Goal: Task Accomplishment & Management: Manage account settings

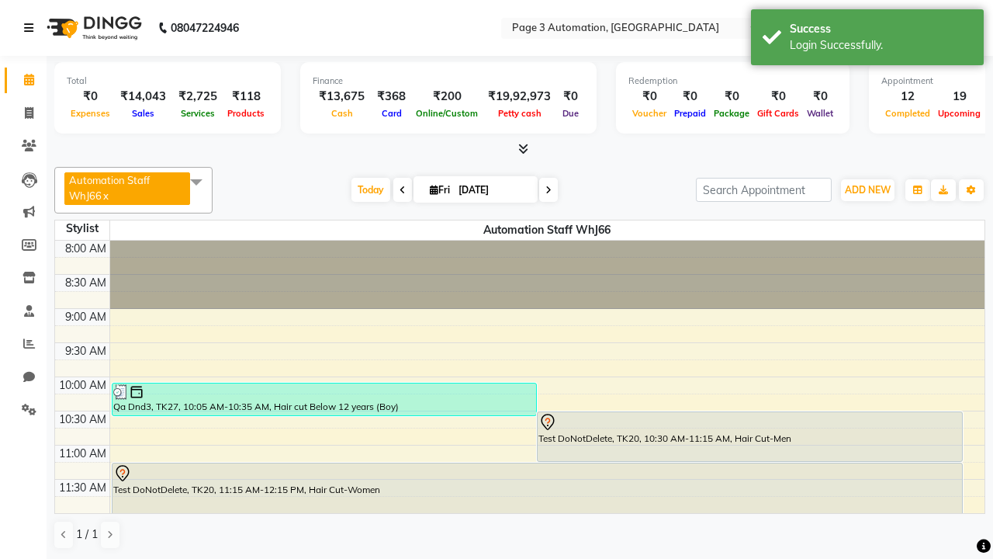
click at [32, 28] on icon at bounding box center [28, 27] width 9 height 11
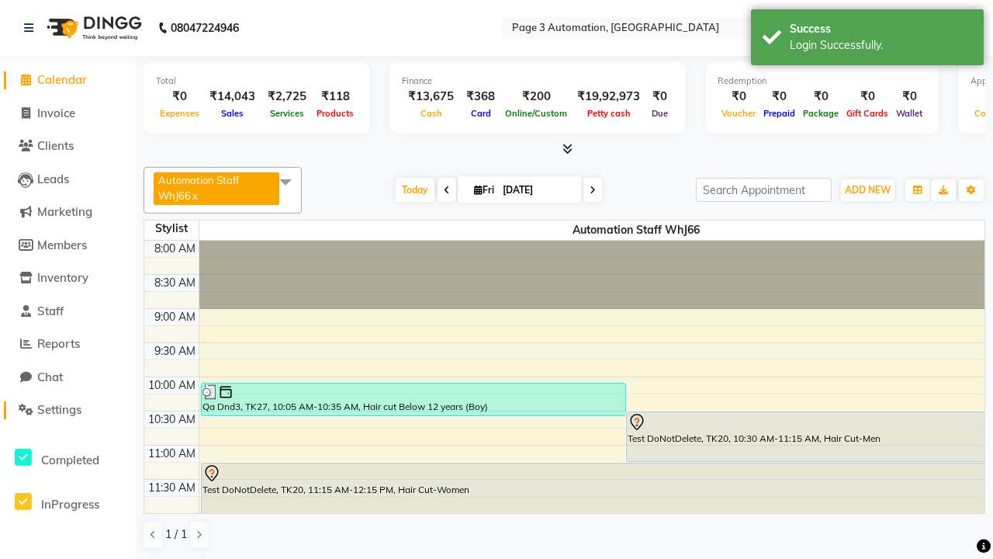
click at [67, 410] on span "Settings" at bounding box center [59, 409] width 44 height 15
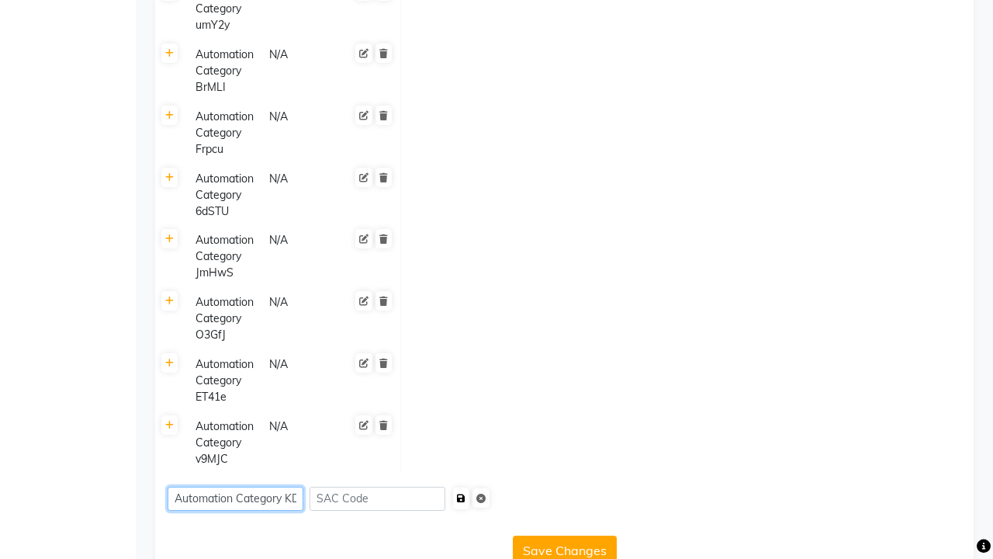
type input "Automation Category KDoq2"
click at [465, 493] on icon "submit" at bounding box center [461, 497] width 9 height 9
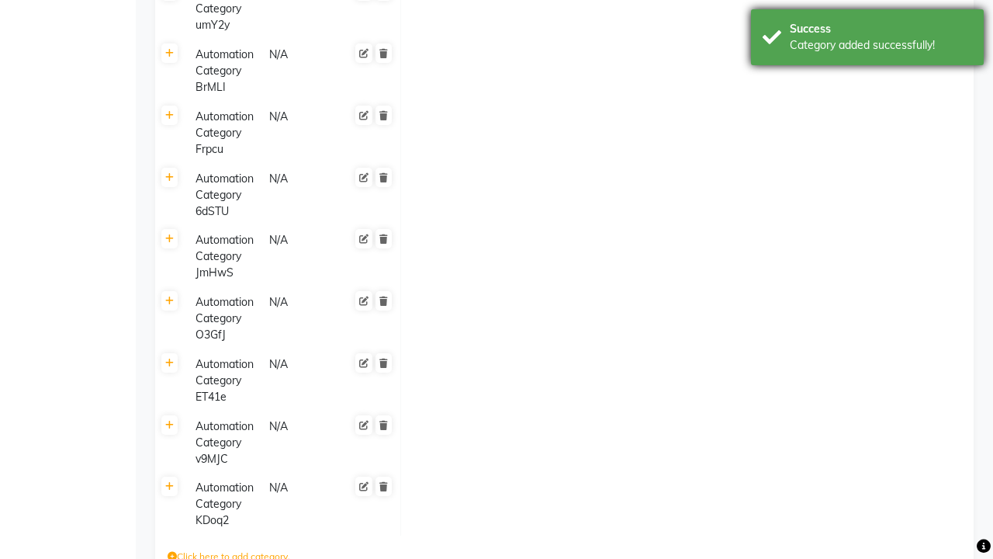
click at [867, 40] on div "Category added successfully!" at bounding box center [881, 45] width 182 height 16
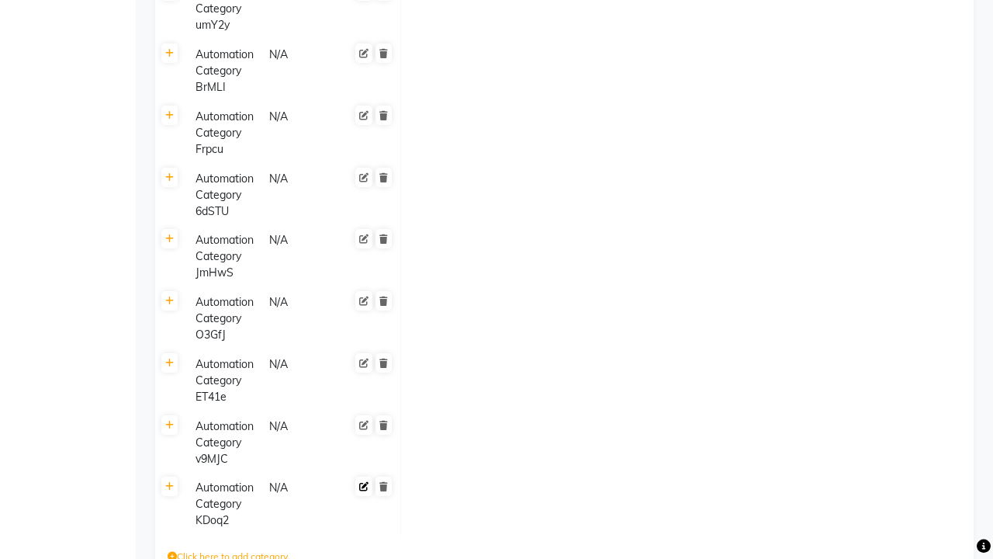
click at [364, 482] on icon at bounding box center [363, 486] width 9 height 9
type input "Automation Category aprK6"
click at [383, 478] on span at bounding box center [383, 499] width 26 height 43
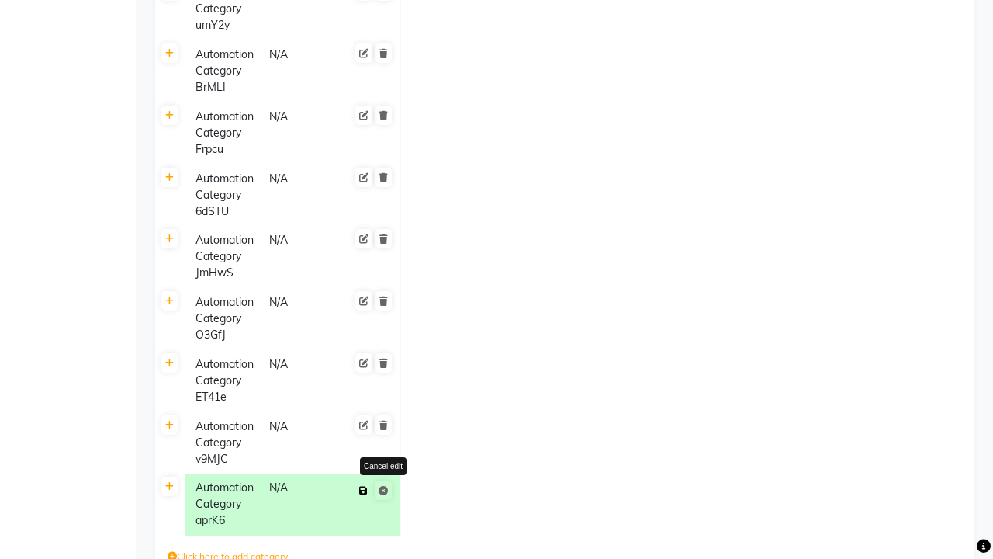
click at [363, 486] on icon at bounding box center [363, 490] width 9 height 9
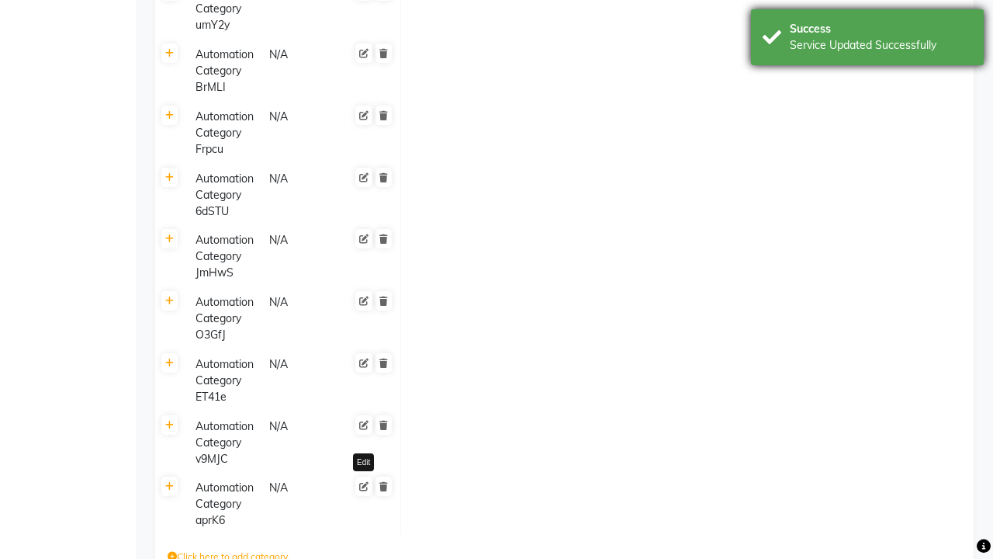
click at [867, 40] on div "Service Updated Successfully" at bounding box center [881, 45] width 182 height 16
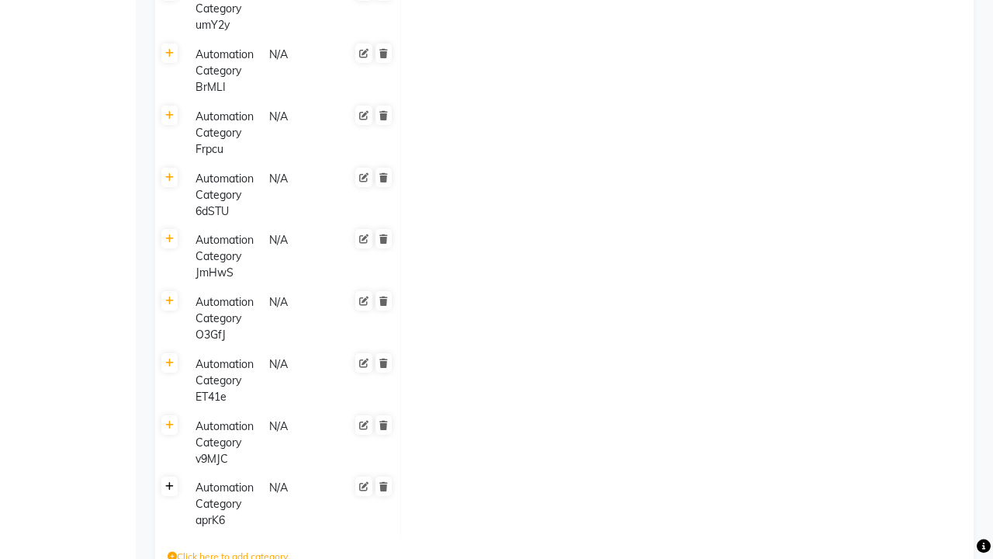
click at [169, 482] on icon at bounding box center [169, 486] width 9 height 9
click at [415, 488] on icon at bounding box center [415, 492] width 9 height 9
type input "1000"
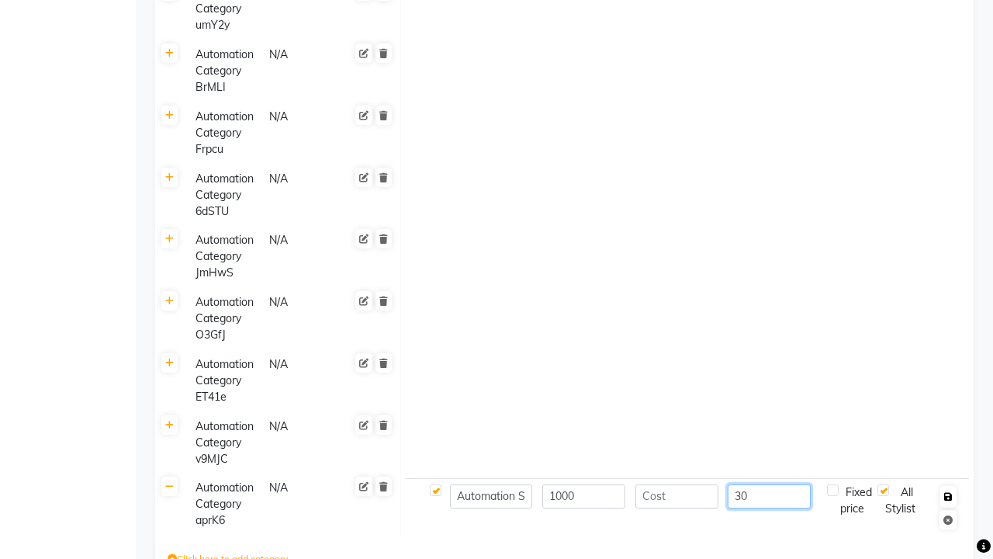
type input "30"
click at [948, 492] on icon "button" at bounding box center [948, 496] width 9 height 9
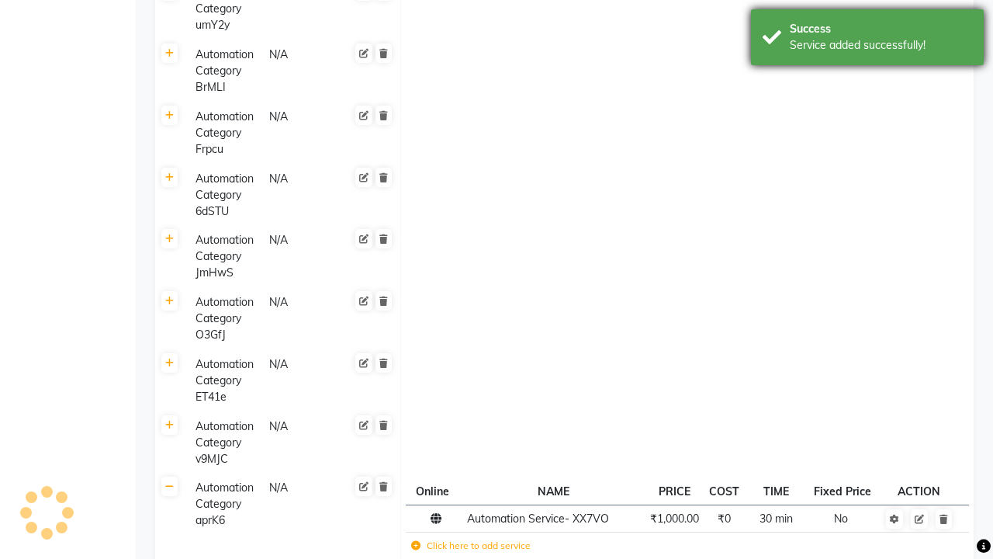
click at [867, 40] on div "Service added successfully!" at bounding box center [881, 45] width 182 height 16
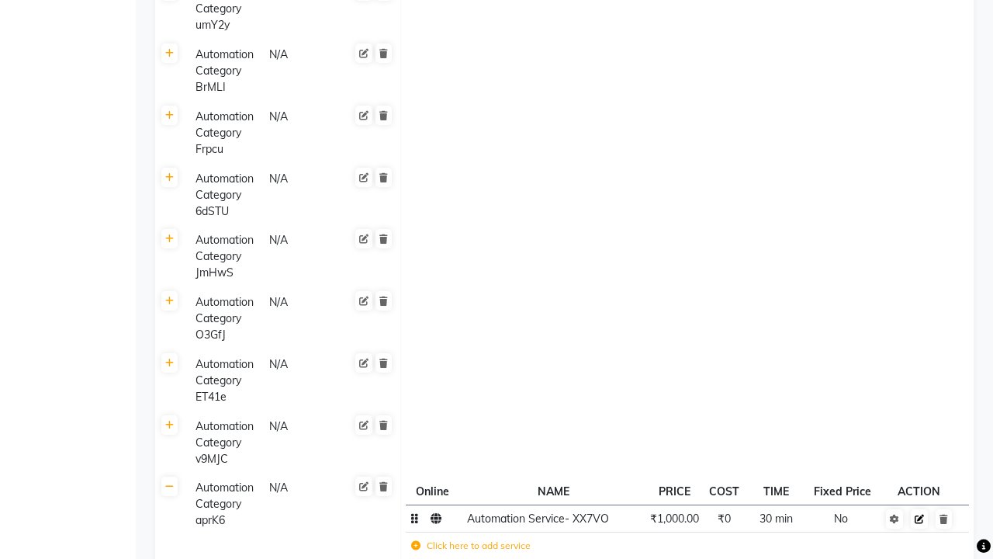
click at [919, 514] on icon at bounding box center [919, 518] width 9 height 9
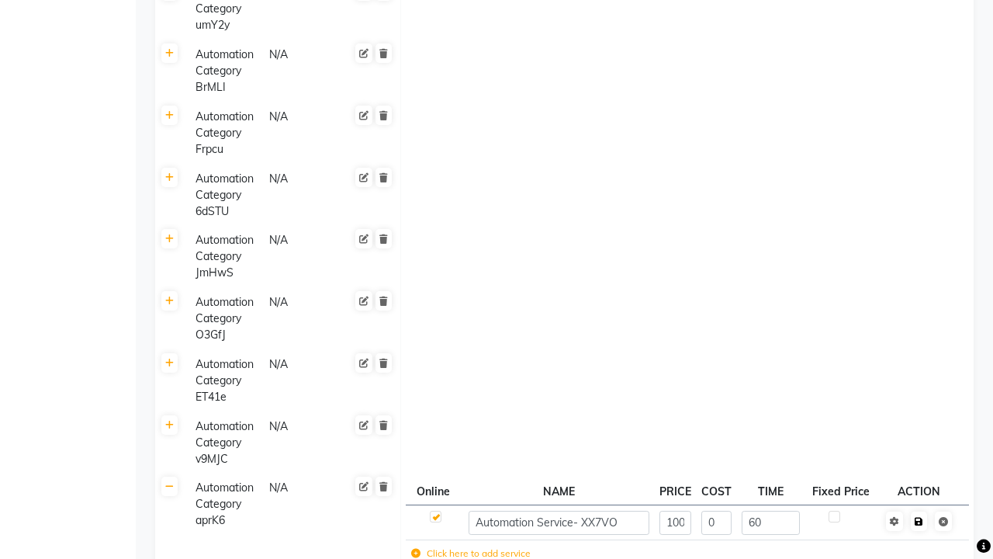
click at [919, 512] on span at bounding box center [929, 520] width 49 height 16
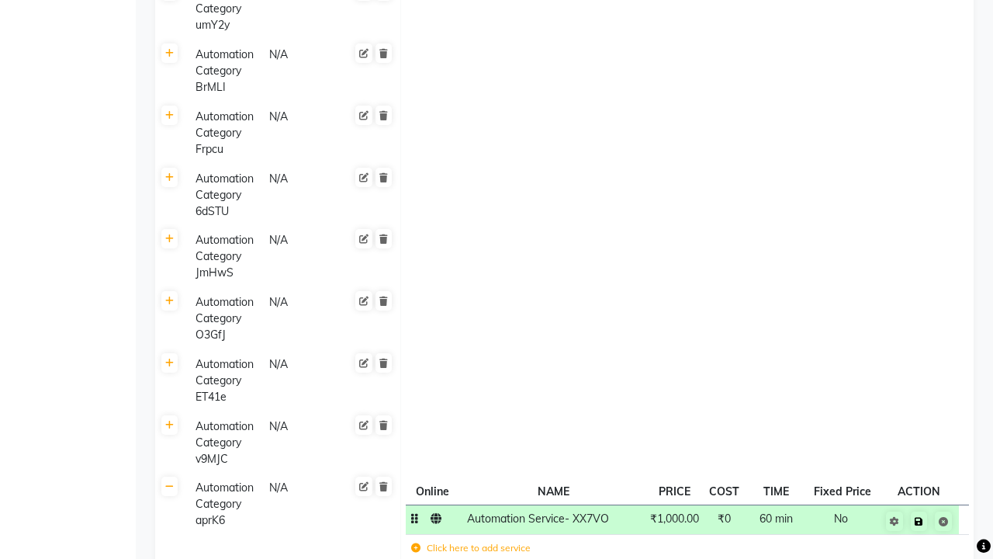
click at [919, 517] on icon at bounding box center [919, 521] width 9 height 9
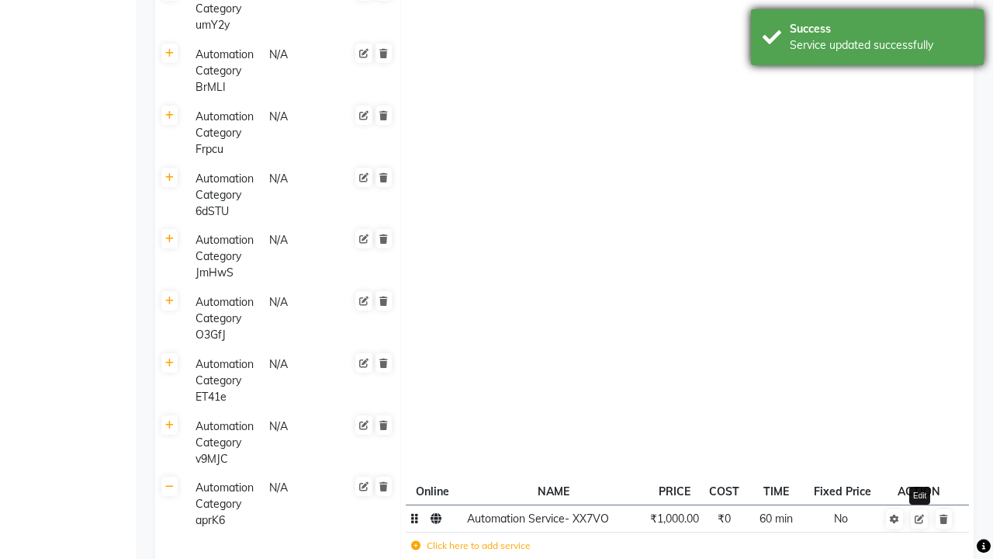
click at [867, 40] on div "Service updated successfully" at bounding box center [881, 45] width 182 height 16
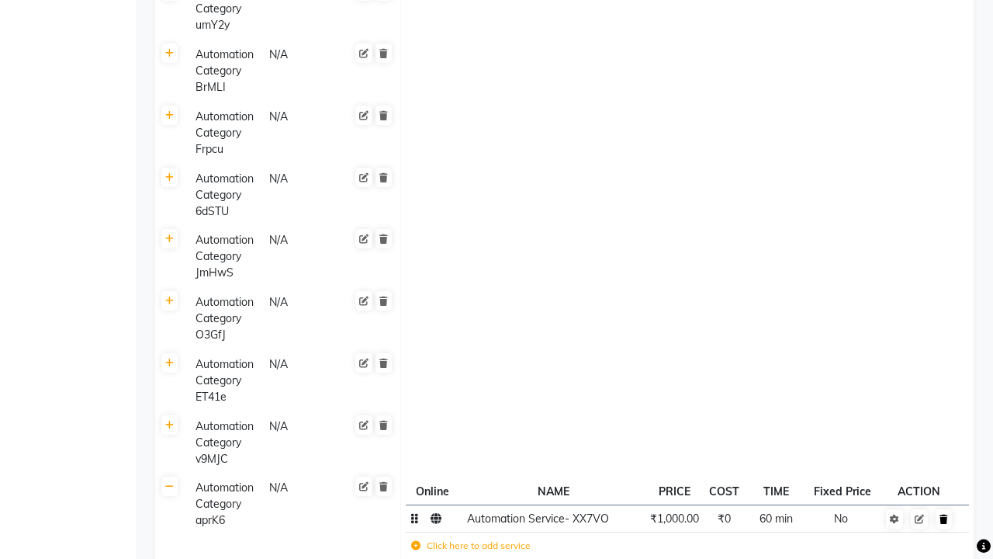
click at [943, 514] on icon at bounding box center [944, 518] width 9 height 9
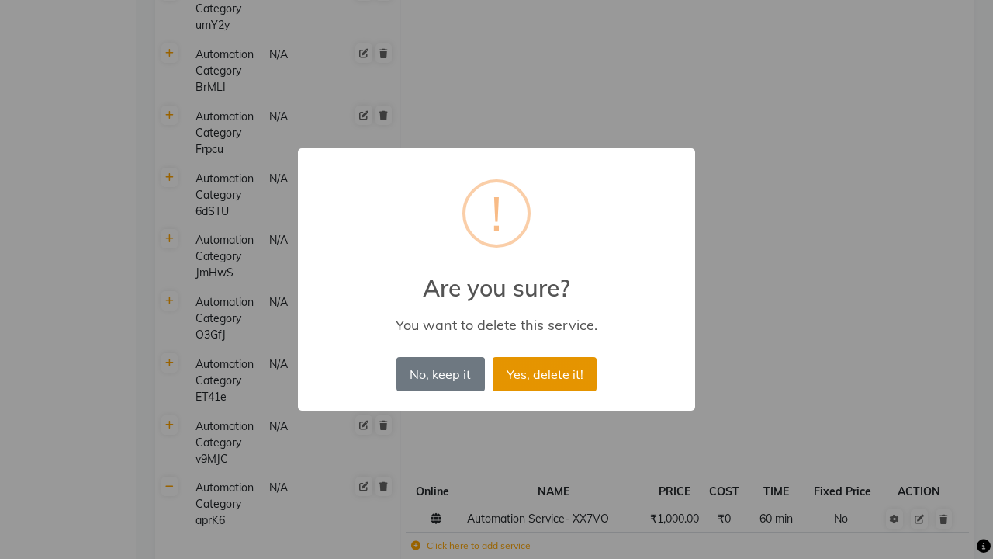
click at [545, 373] on button "Yes, delete it!" at bounding box center [545, 374] width 104 height 34
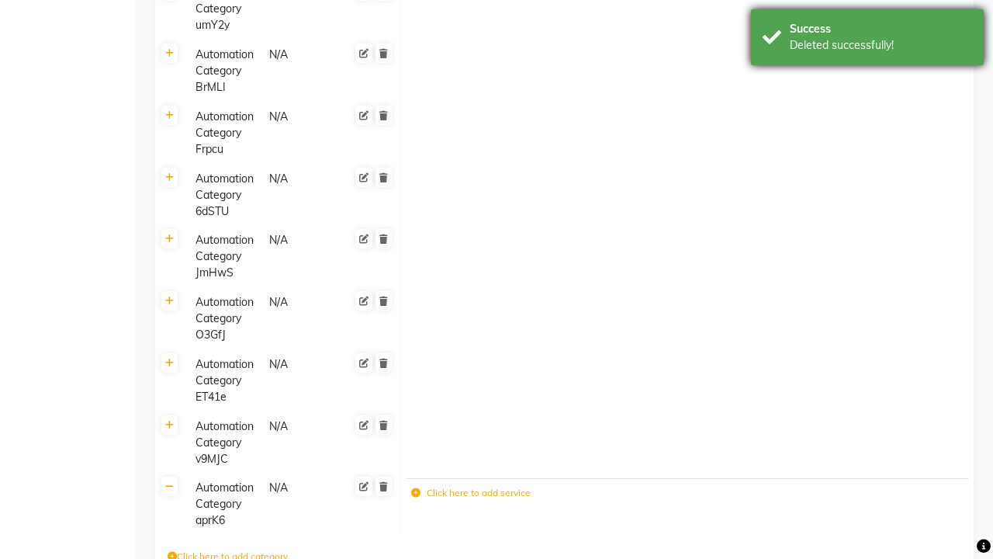
click at [867, 40] on div "Deleted successfully!" at bounding box center [881, 45] width 182 height 16
click at [383, 482] on icon at bounding box center [383, 486] width 9 height 9
